Goal: Transaction & Acquisition: Purchase product/service

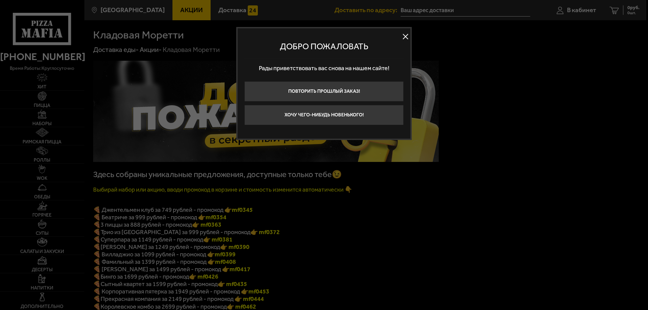
type input "[STREET_ADDRESS]"
click at [405, 34] on button at bounding box center [406, 37] width 10 height 10
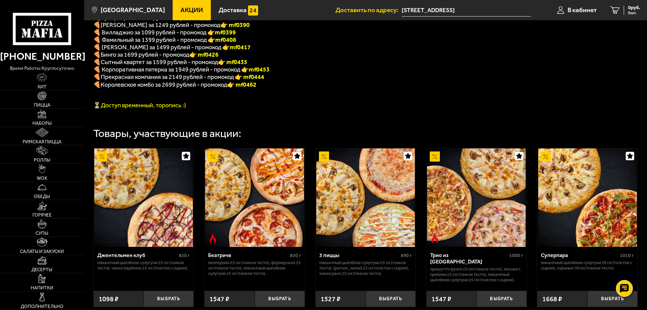
scroll to position [169, 0]
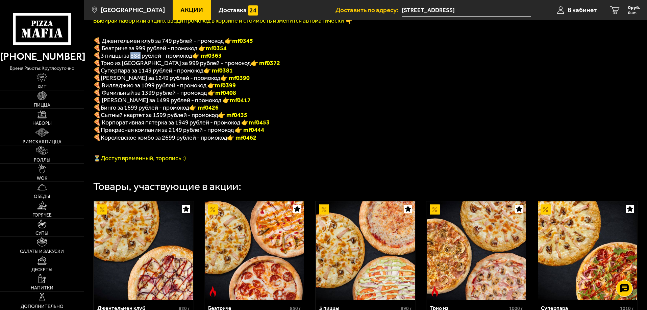
drag, startPoint x: 141, startPoint y: 56, endPoint x: 131, endPoint y: 59, distance: 10.2
click at [131, 59] on span "3 пиццы за 888 рублей - промокод" at bounding box center [147, 55] width 92 height 7
drag, startPoint x: 225, startPoint y: 60, endPoint x: 205, endPoint y: 61, distance: 19.9
click at [205, 59] on font "👉 mf0363" at bounding box center [206, 55] width 29 height 7
copy font "f0363"
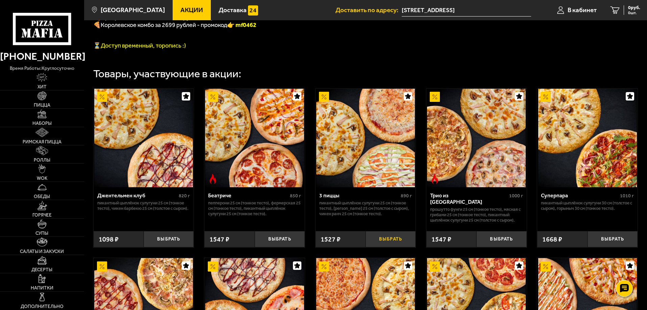
scroll to position [304, 0]
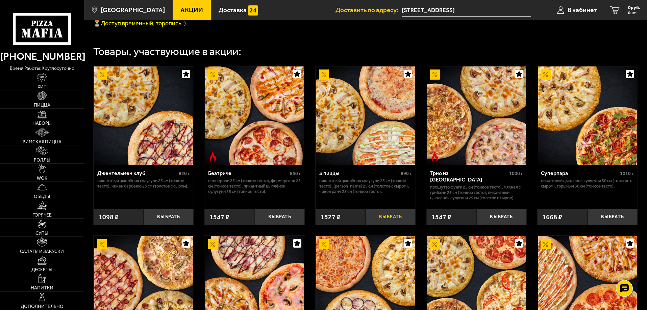
click at [377, 223] on button "Выбрать" at bounding box center [390, 217] width 50 height 17
click at [622, 12] on link "0 руб. 0 шт." at bounding box center [625, 10] width 44 height 20
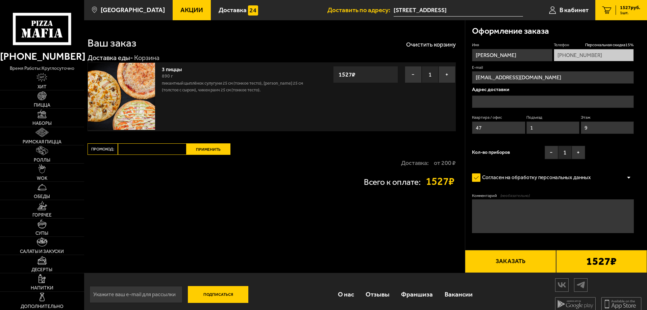
click at [132, 147] on input "Промокод:" at bounding box center [152, 149] width 69 height 11
paste input "mf0363"
type input "mf0363"
click at [214, 149] on button "Применить" at bounding box center [208, 149] width 44 height 11
click at [226, 168] on div "Доставка: от 200 ₽" at bounding box center [271, 163] width 368 height 16
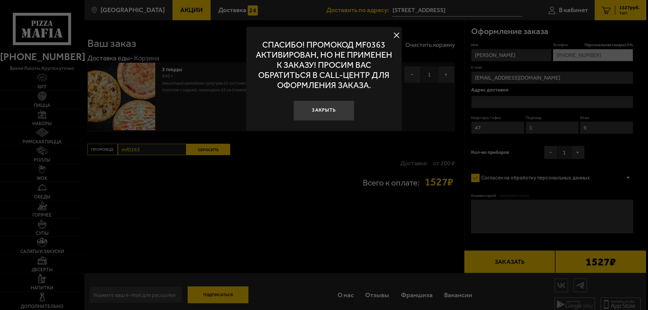
click at [398, 36] on button at bounding box center [397, 35] width 10 height 10
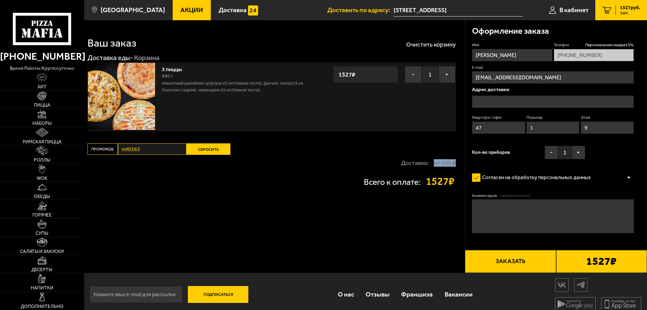
drag, startPoint x: 435, startPoint y: 162, endPoint x: 456, endPoint y: 163, distance: 21.0
click at [456, 163] on div "Ваш заказ Очистить корзину Доставка еды - Корзина 3 пиццы 890 г Пикантный цыплё…" at bounding box center [274, 146] width 381 height 253
click at [342, 156] on div "Доставка: от 200 ₽" at bounding box center [271, 163] width 368 height 16
click at [200, 148] on button "Сбросить" at bounding box center [208, 149] width 44 height 11
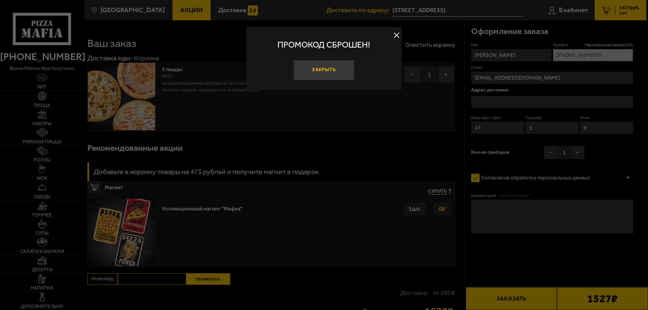
click at [321, 77] on button "Закрыть" at bounding box center [324, 70] width 61 height 20
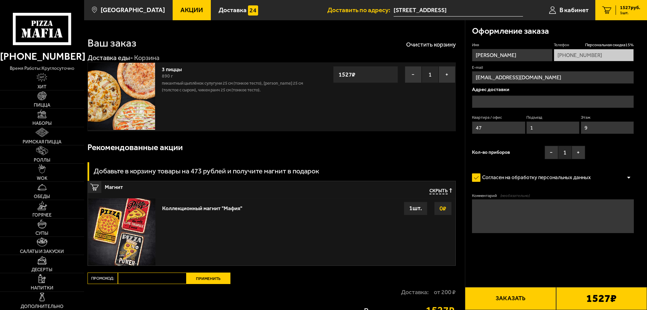
scroll to position [0, 0]
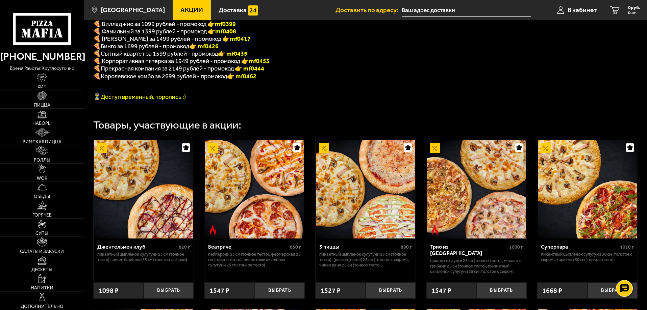
scroll to position [237, 0]
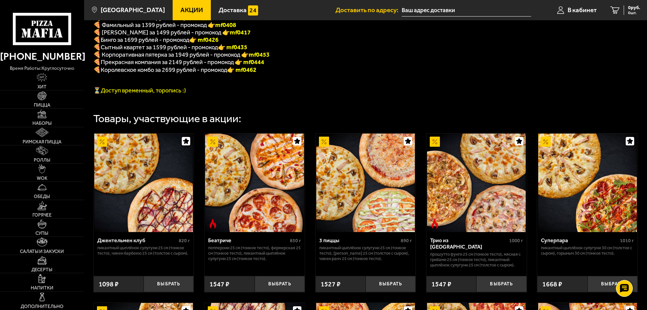
click at [325, 147] on img at bounding box center [324, 142] width 10 height 10
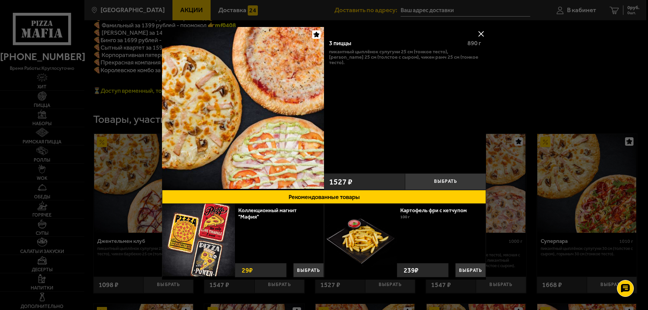
click at [480, 32] on button at bounding box center [481, 34] width 10 height 10
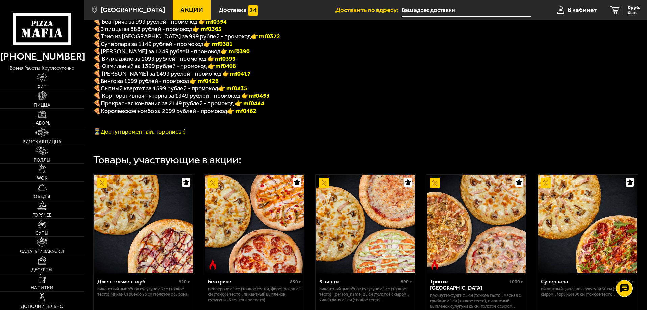
scroll to position [135, 0]
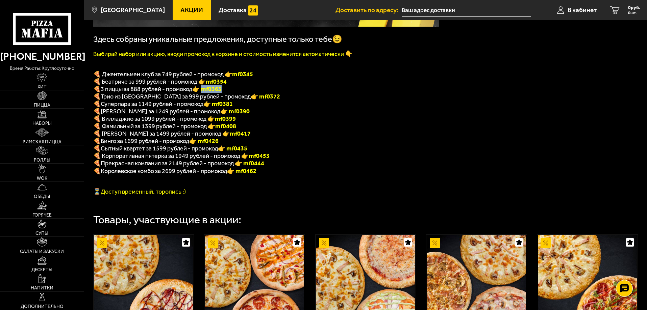
drag, startPoint x: 226, startPoint y: 92, endPoint x: 205, endPoint y: 94, distance: 20.7
click at [205, 93] on p "🍕 3 пиццы за 888 рублей - промокод 👉 mf0363" at bounding box center [266, 88] width 346 height 7
copy font "f0363"
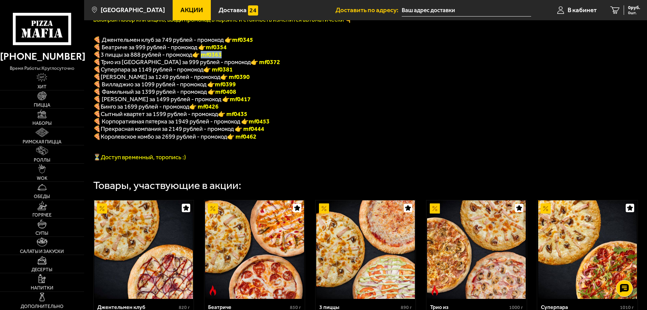
scroll to position [203, 0]
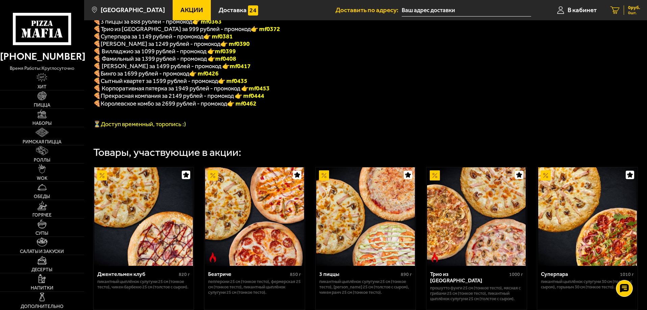
click at [613, 11] on icon at bounding box center [614, 10] width 9 height 8
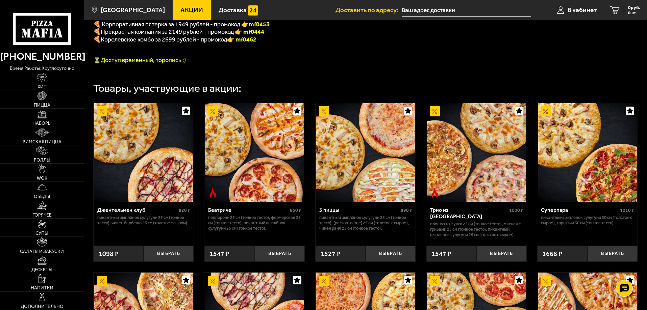
scroll to position [304, 0]
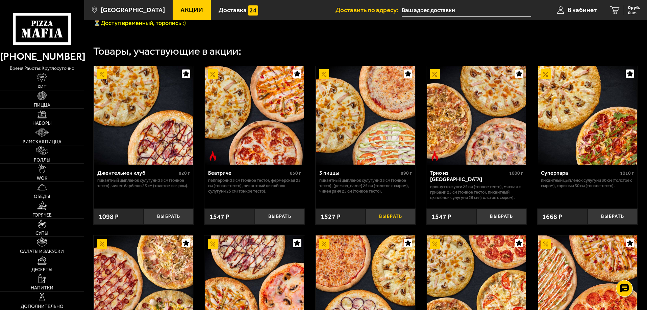
click at [394, 224] on button "Выбрать" at bounding box center [390, 217] width 50 height 17
click at [630, 9] on span "3054 руб." at bounding box center [630, 7] width 20 height 5
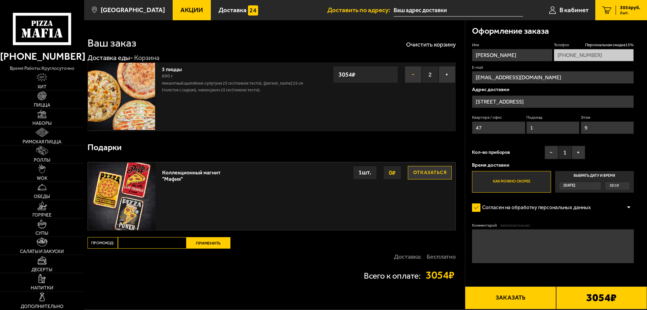
click at [411, 74] on button "−" at bounding box center [413, 74] width 17 height 17
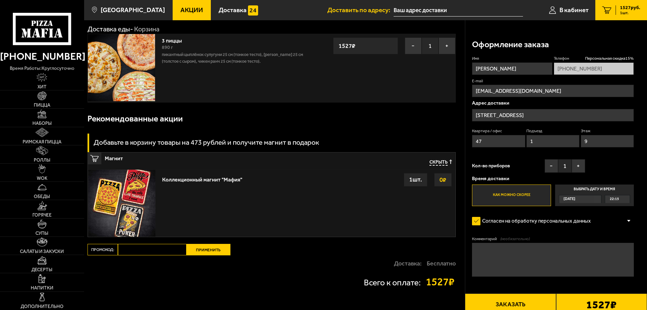
scroll to position [79, 0]
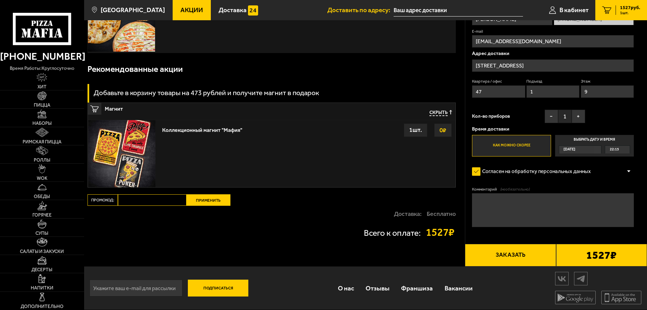
click at [156, 200] on input "Промокод:" at bounding box center [152, 200] width 69 height 11
paste input "mf0363"
type input "mf0363"
click at [200, 201] on button "Применить" at bounding box center [208, 200] width 44 height 11
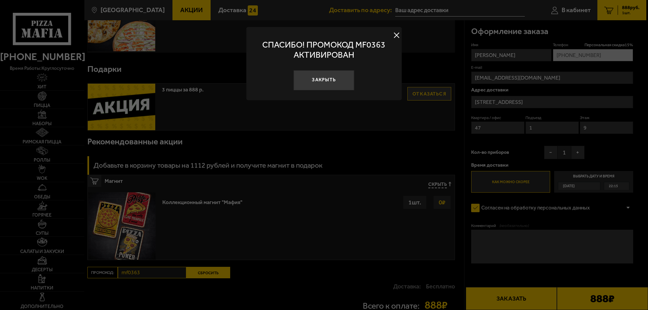
click at [328, 82] on button "Закрыть" at bounding box center [324, 80] width 61 height 20
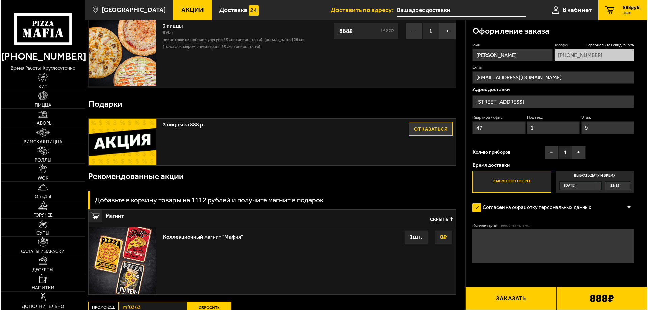
scroll to position [113, 0]
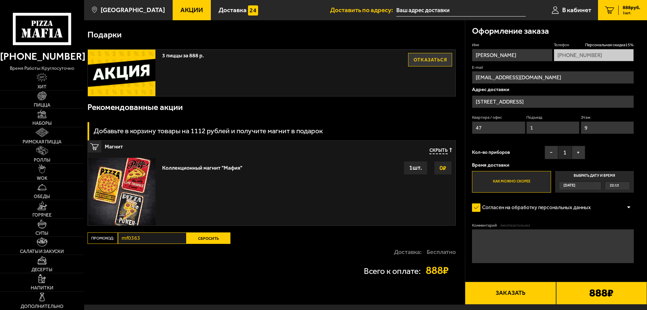
click at [528, 298] on button "Заказать" at bounding box center [510, 293] width 91 height 23
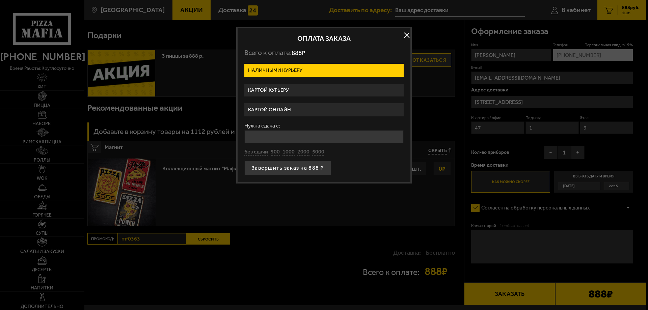
click at [313, 112] on label "Картой онлайн" at bounding box center [324, 109] width 159 height 13
click at [0, 0] on input "Картой онлайн" at bounding box center [0, 0] width 0 height 0
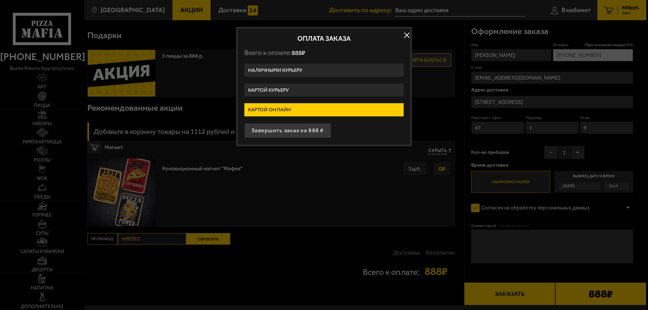
click at [315, 93] on label "Картой курьеру" at bounding box center [324, 90] width 159 height 13
click at [0, 0] on input "Картой курьеру" at bounding box center [0, 0] width 0 height 0
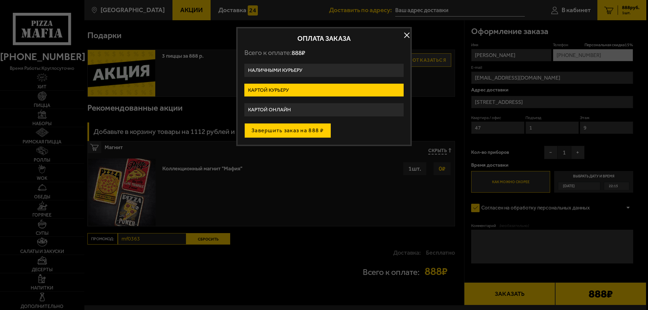
click at [302, 129] on button "Завершить заказ на 888 ₽" at bounding box center [288, 130] width 87 height 15
